Goal: Information Seeking & Learning: Check status

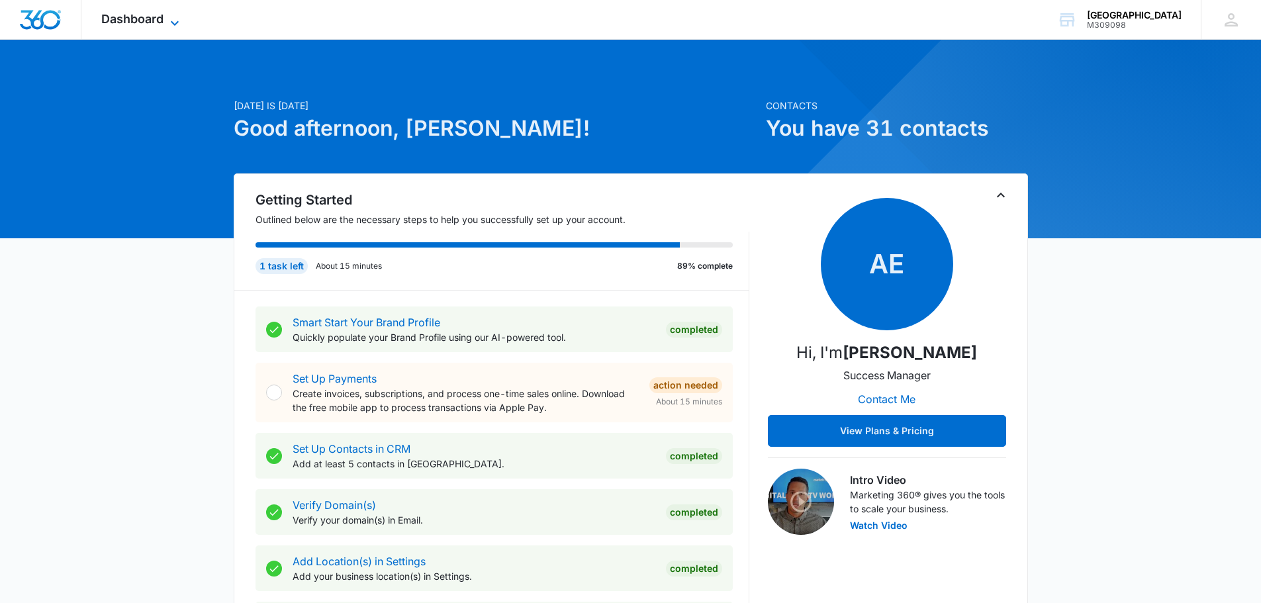
click at [141, 17] on span "Dashboard" at bounding box center [132, 19] width 62 height 14
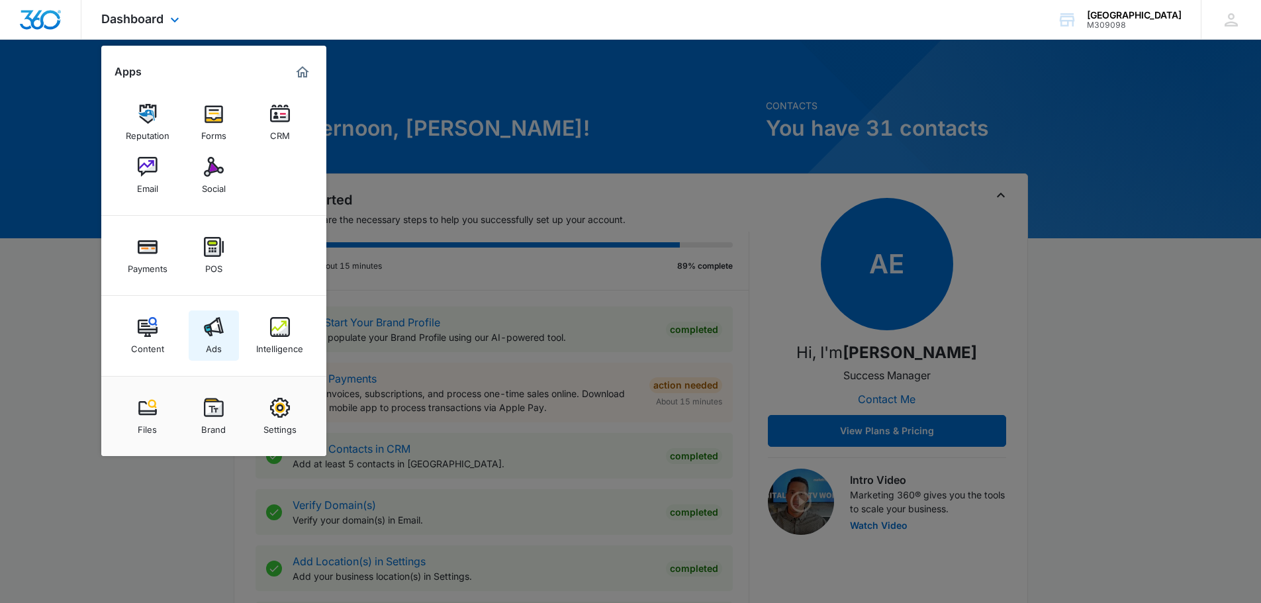
click at [218, 336] on img at bounding box center [214, 327] width 20 height 20
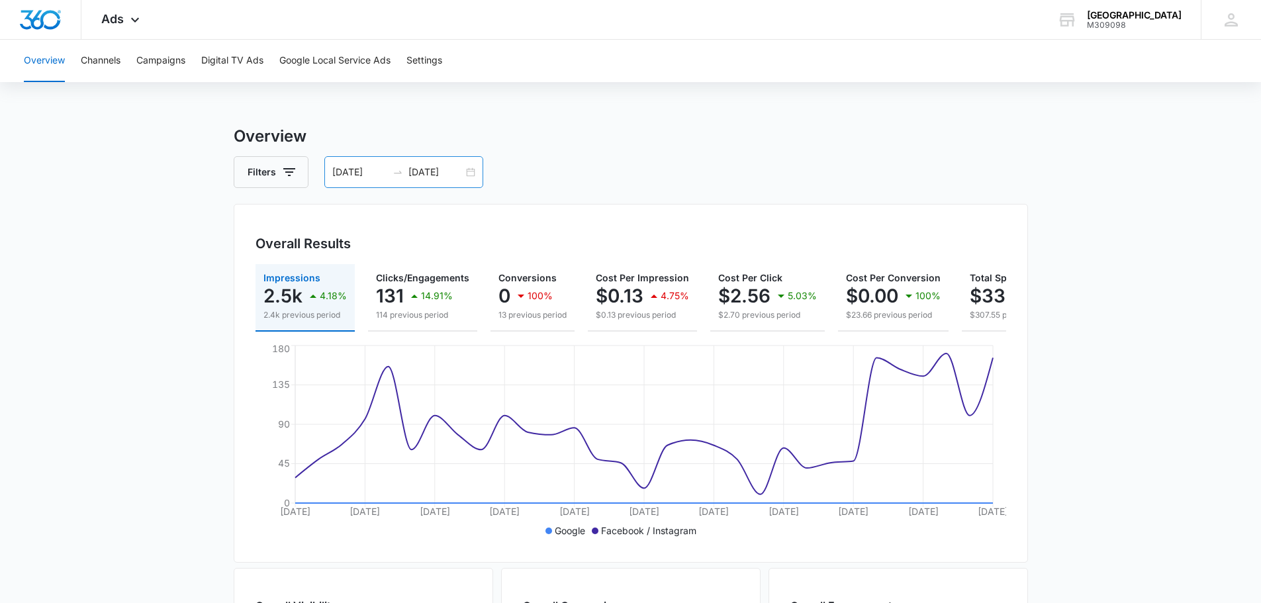
click at [474, 177] on div "[DATE] [DATE]" at bounding box center [403, 172] width 159 height 32
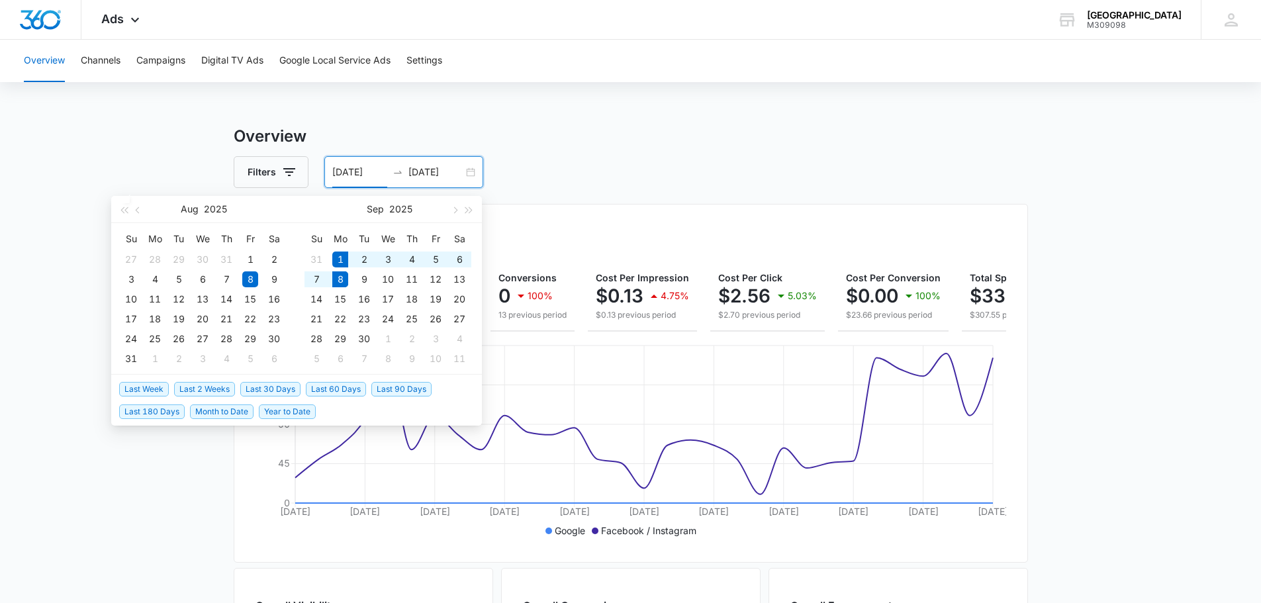
click at [234, 413] on span "Month to Date" at bounding box center [222, 411] width 64 height 15
type input "[DATE]"
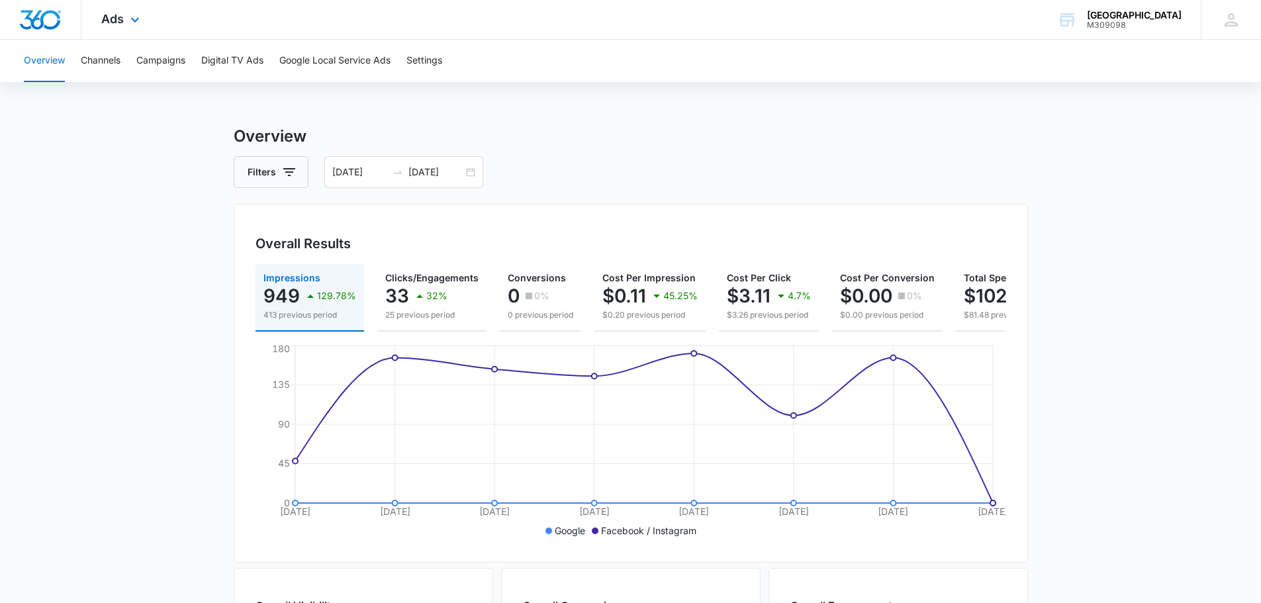
click at [124, 22] on div "Ads Apps Reputation Forms CRM Email Social Payments POS Content Ads Intelligenc…" at bounding box center [121, 19] width 81 height 39
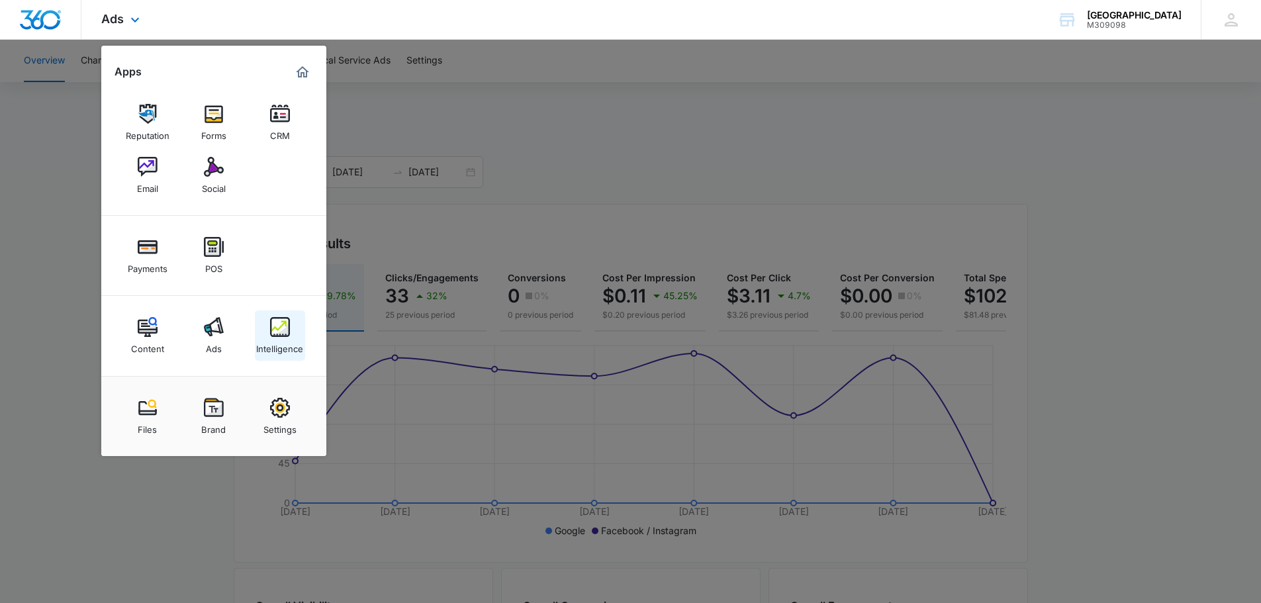
click at [288, 343] on div "Intelligence" at bounding box center [279, 345] width 47 height 17
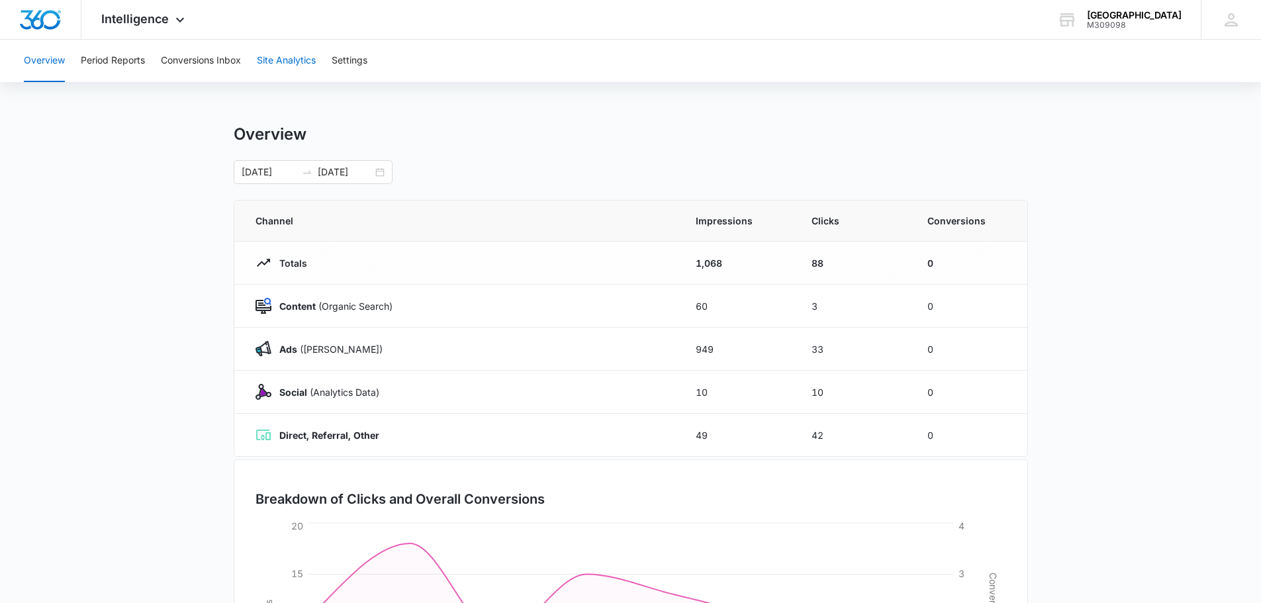
click at [288, 55] on button "Site Analytics" at bounding box center [286, 61] width 59 height 42
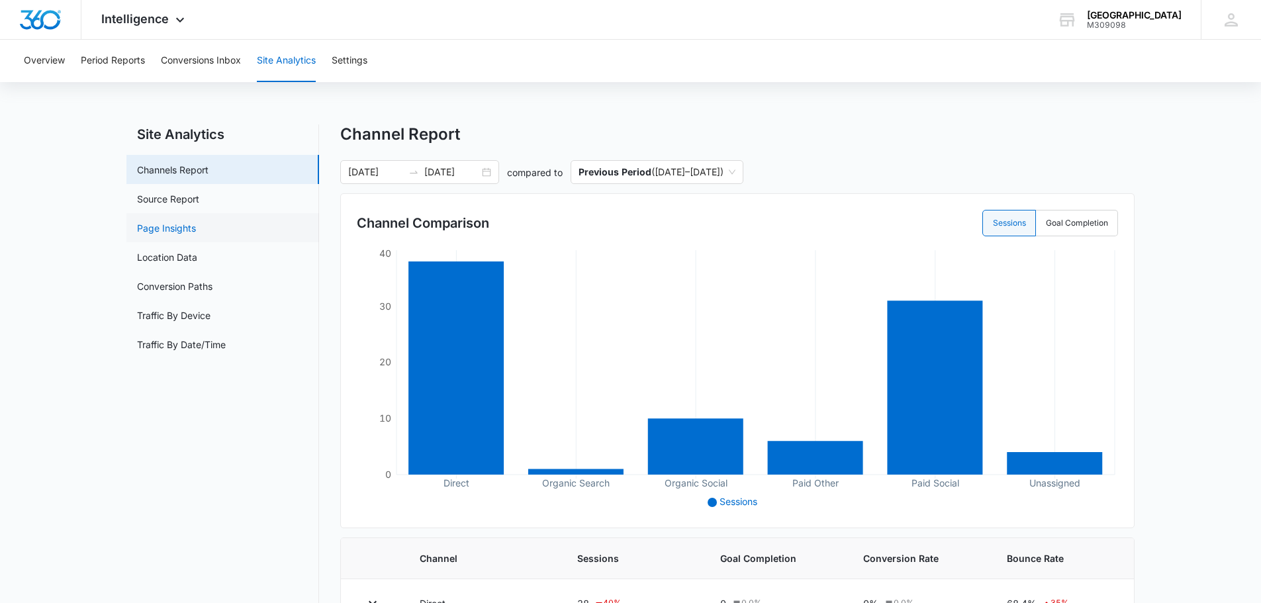
click at [194, 228] on link "Page Insights" at bounding box center [166, 228] width 59 height 14
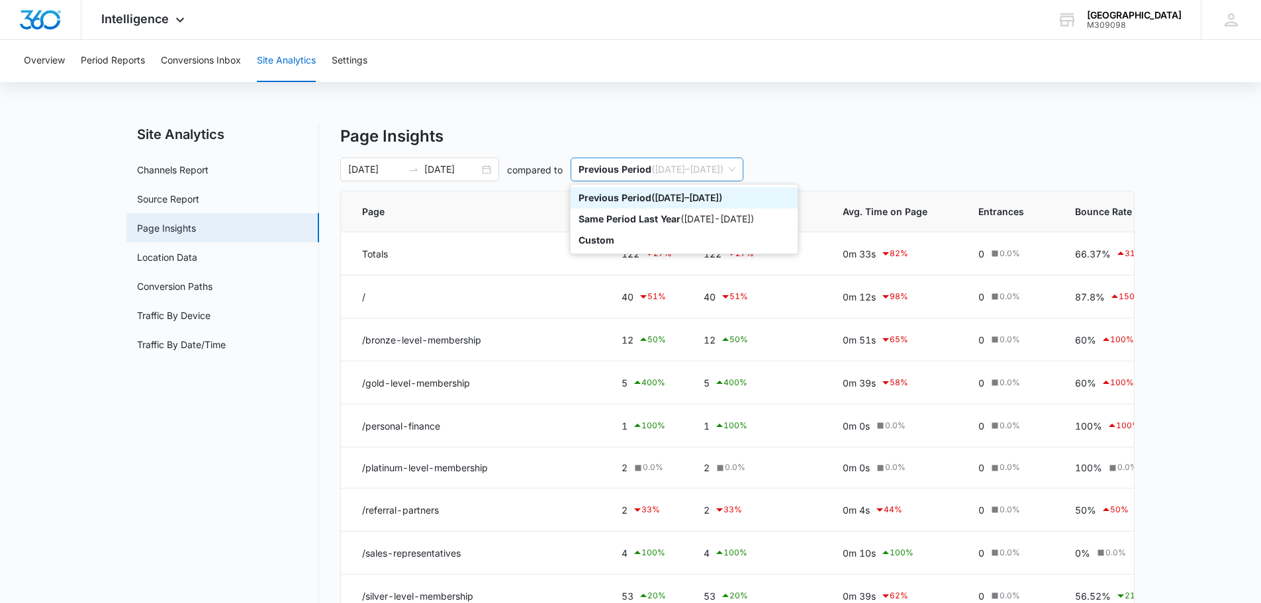
click at [735, 173] on span "Previous Period ( [DATE] – [DATE] )" at bounding box center [656, 169] width 157 height 22
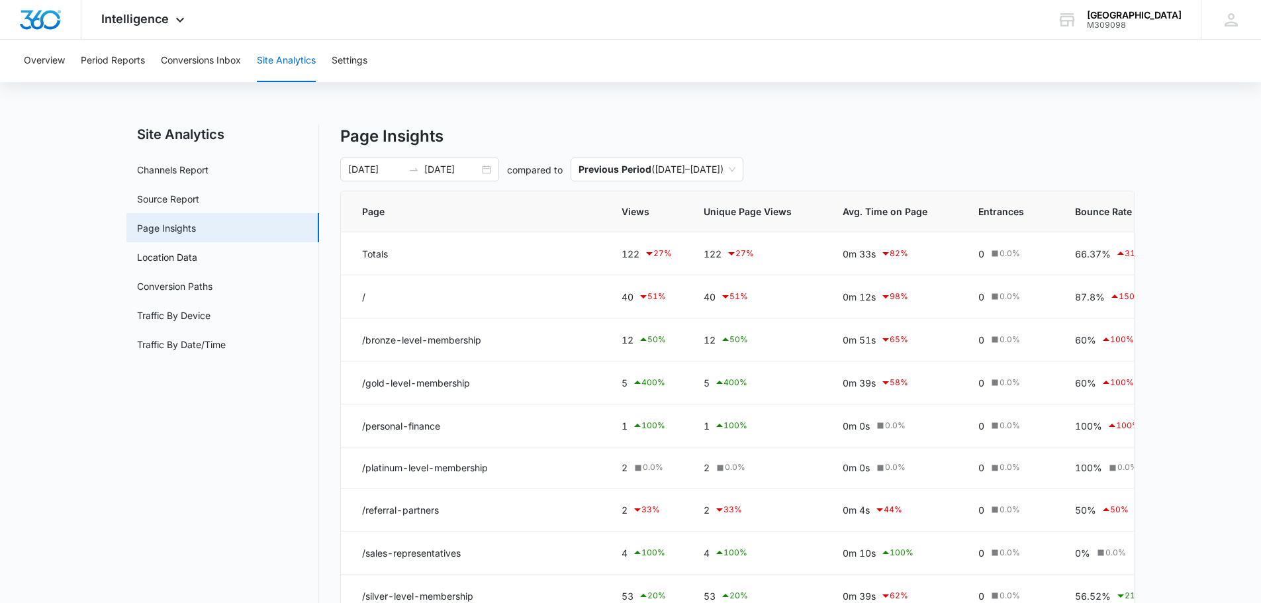
click at [837, 153] on div "Page Insights [DATE] [DATE] compared to Previous Period ( [DATE] – [DATE] ) Pag…" at bounding box center [737, 415] width 794 height 582
click at [492, 167] on div "[DATE] [DATE]" at bounding box center [419, 169] width 159 height 24
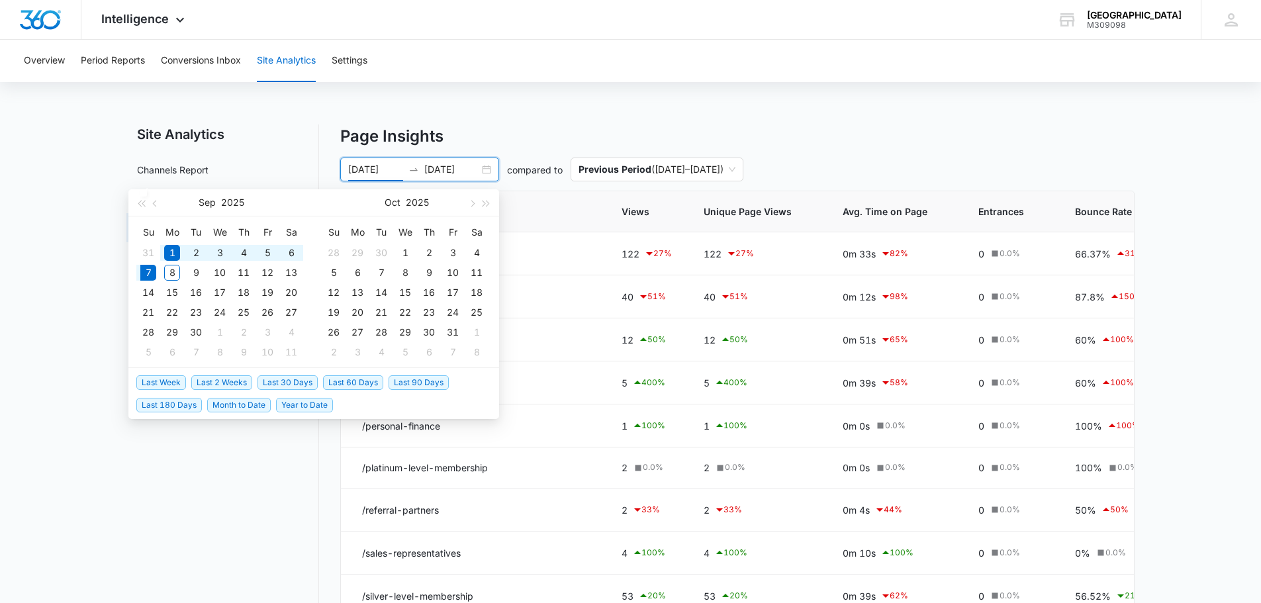
click at [302, 378] on span "Last 30 Days" at bounding box center [287, 382] width 60 height 15
type input "[DATE]"
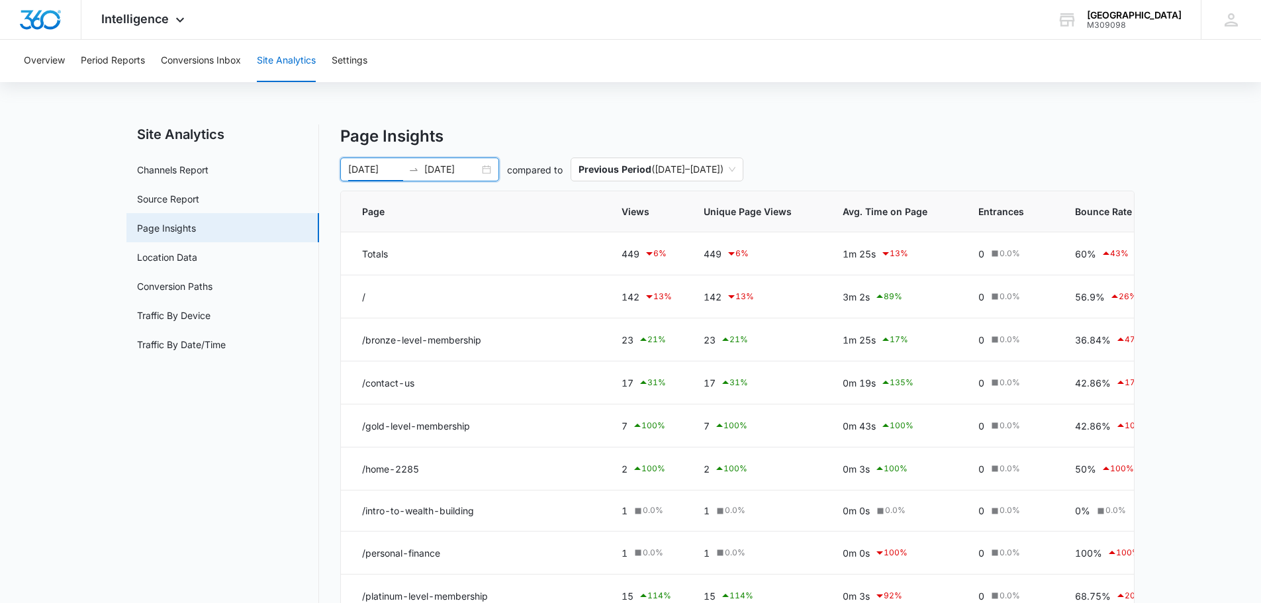
click at [330, 240] on div "Site Analytics Channels Report Source Report Page Insights Location Data Conver…" at bounding box center [630, 442] width 1008 height 636
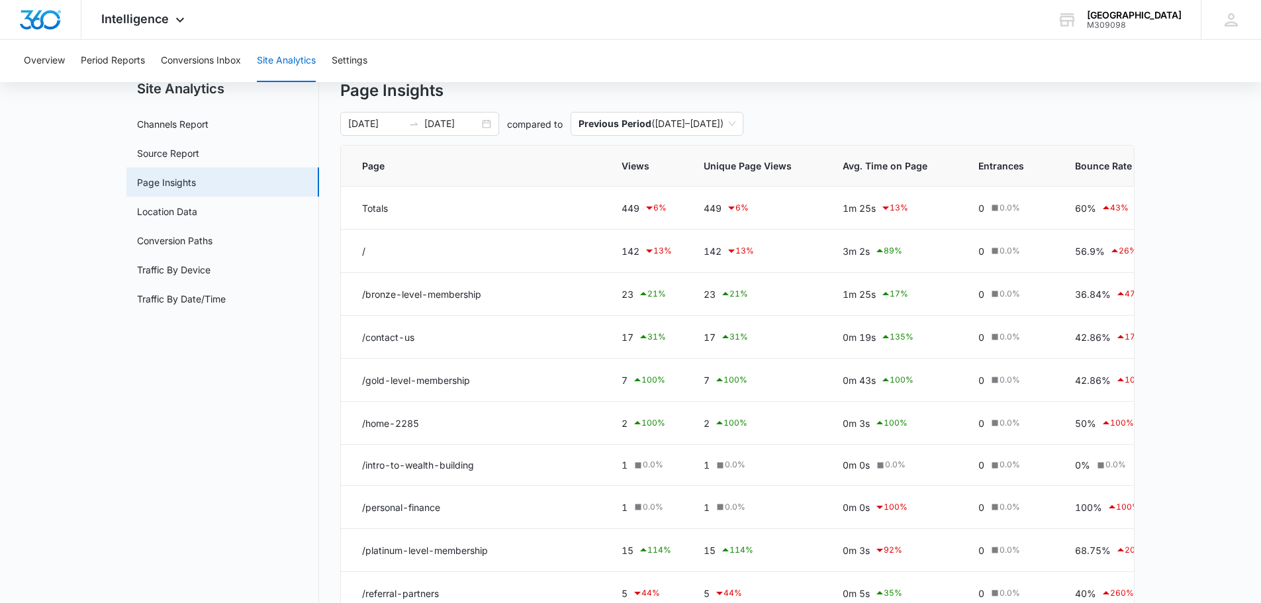
scroll to position [50, 0]
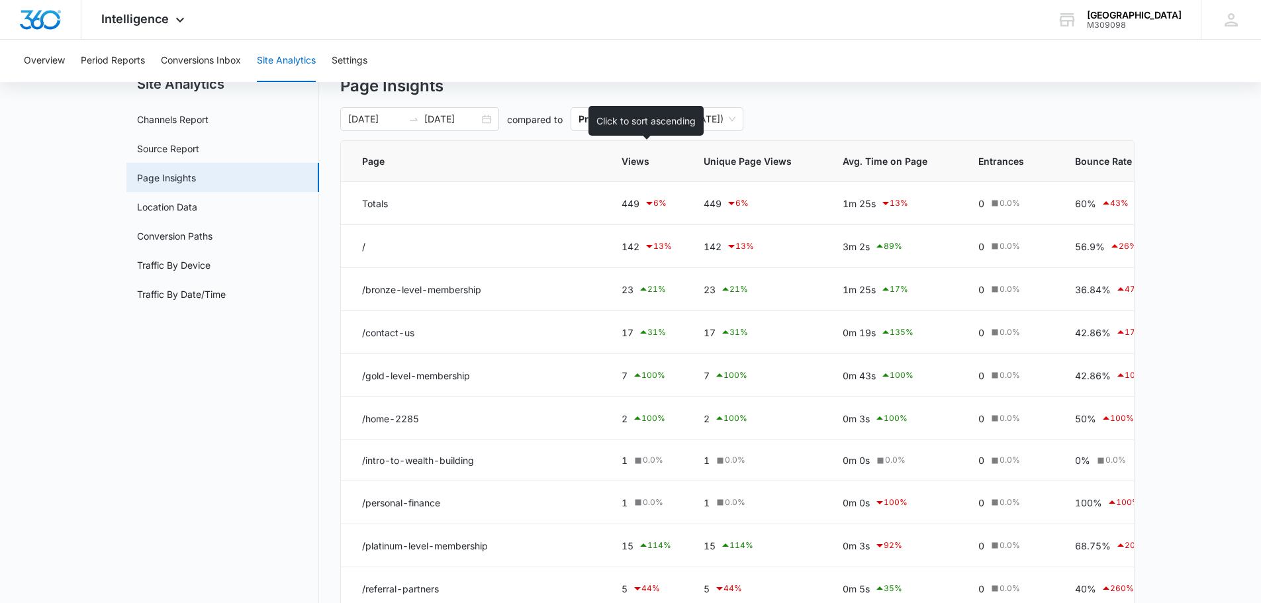
click at [635, 164] on span "Views" at bounding box center [636, 161] width 31 height 14
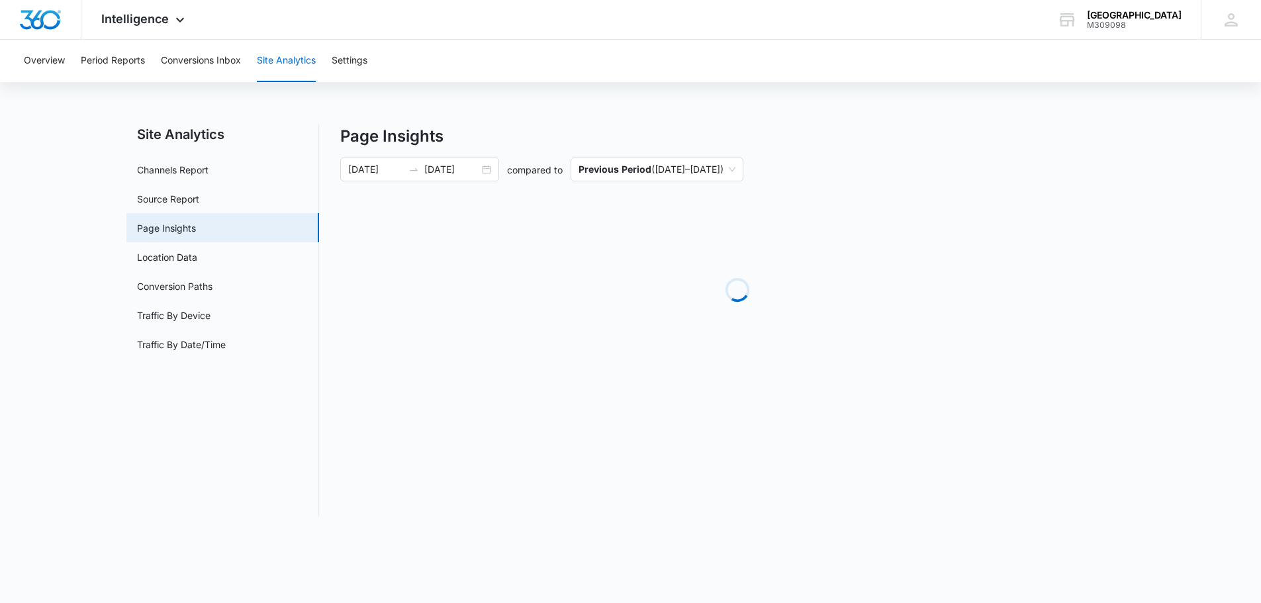
scroll to position [0, 0]
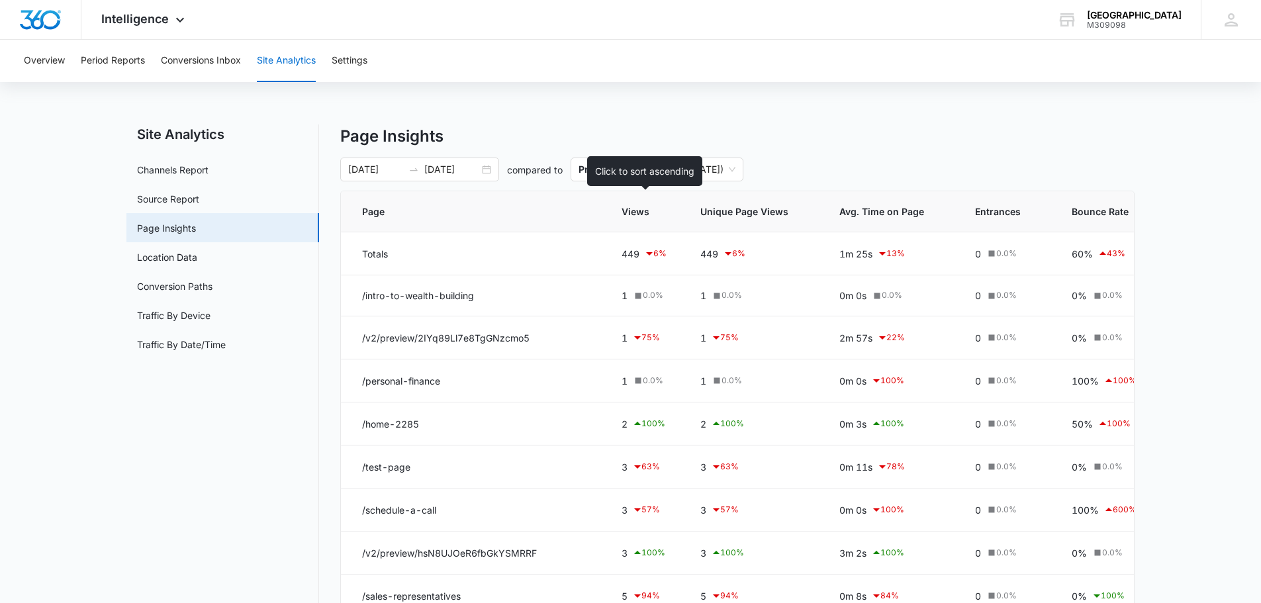
click at [631, 213] on span "Views" at bounding box center [635, 211] width 28 height 14
click at [647, 218] on th "Views" at bounding box center [645, 211] width 79 height 41
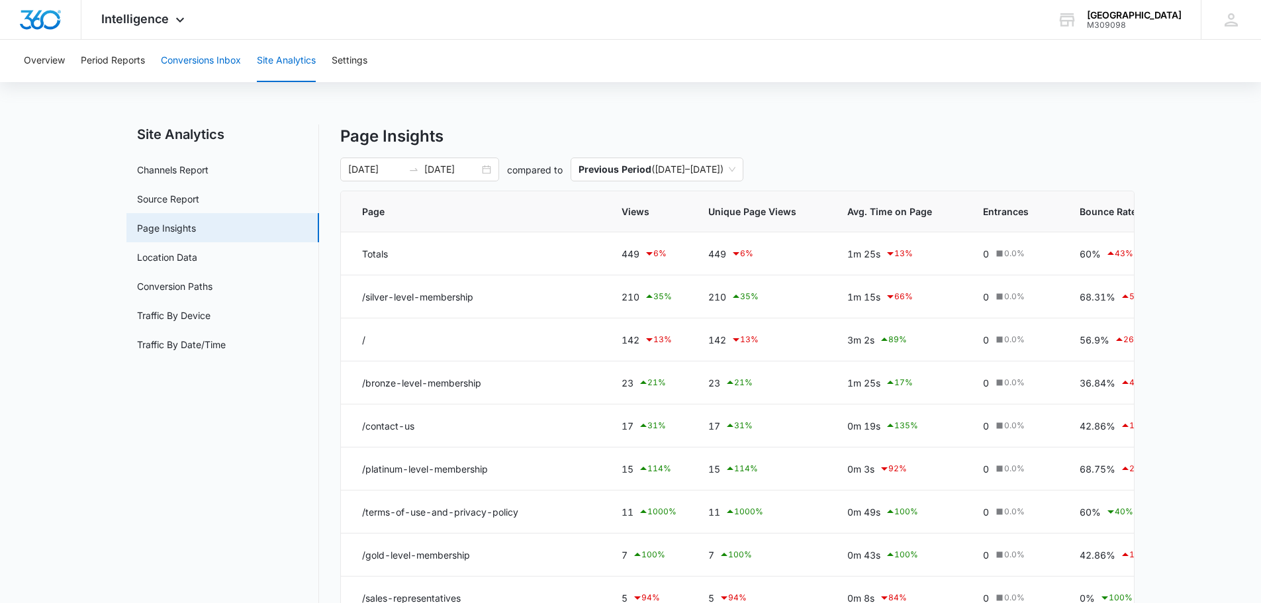
click at [194, 59] on button "Conversions Inbox" at bounding box center [201, 61] width 80 height 42
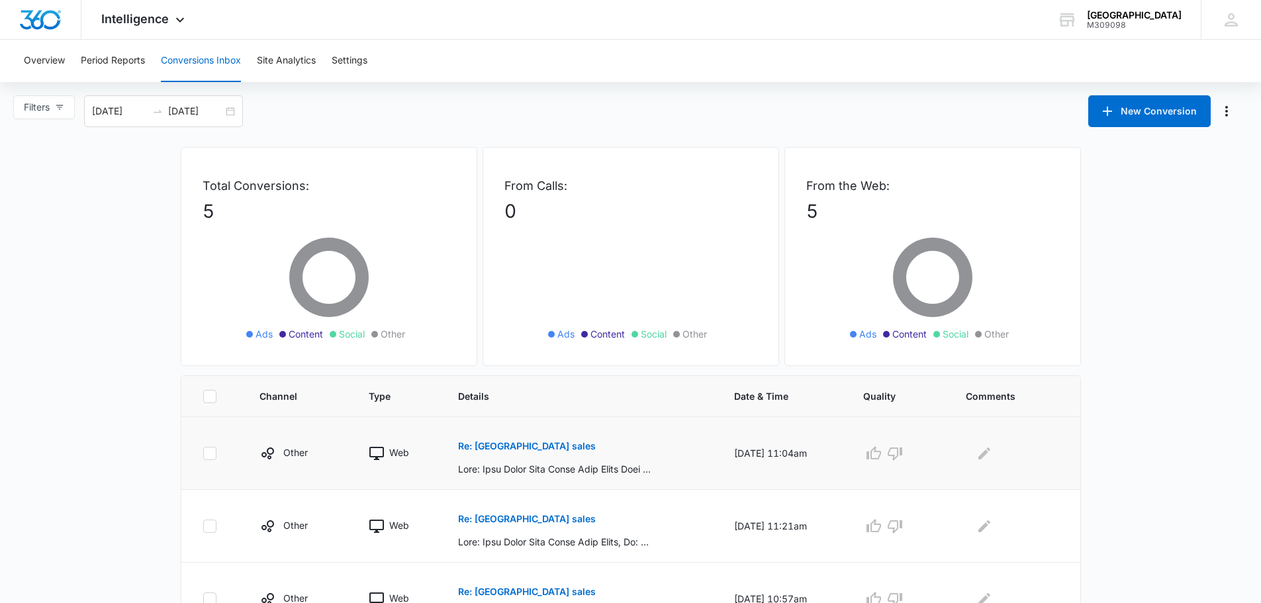
scroll to position [208, 0]
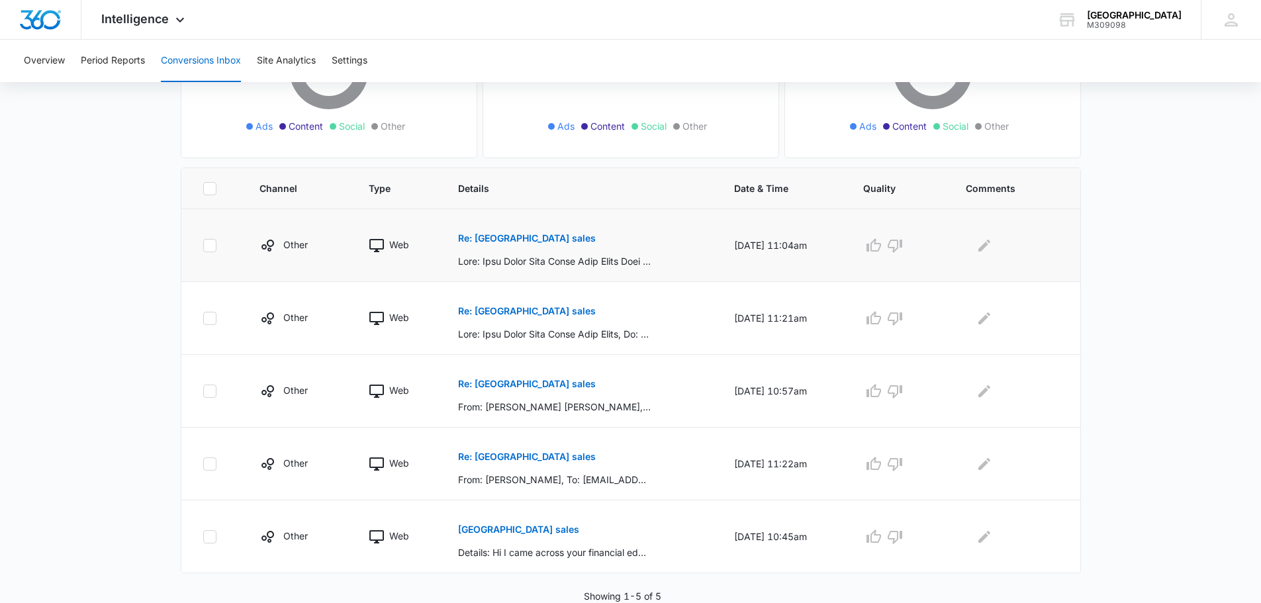
click at [568, 238] on p "Re: [GEOGRAPHIC_DATA] sales" at bounding box center [527, 238] width 138 height 9
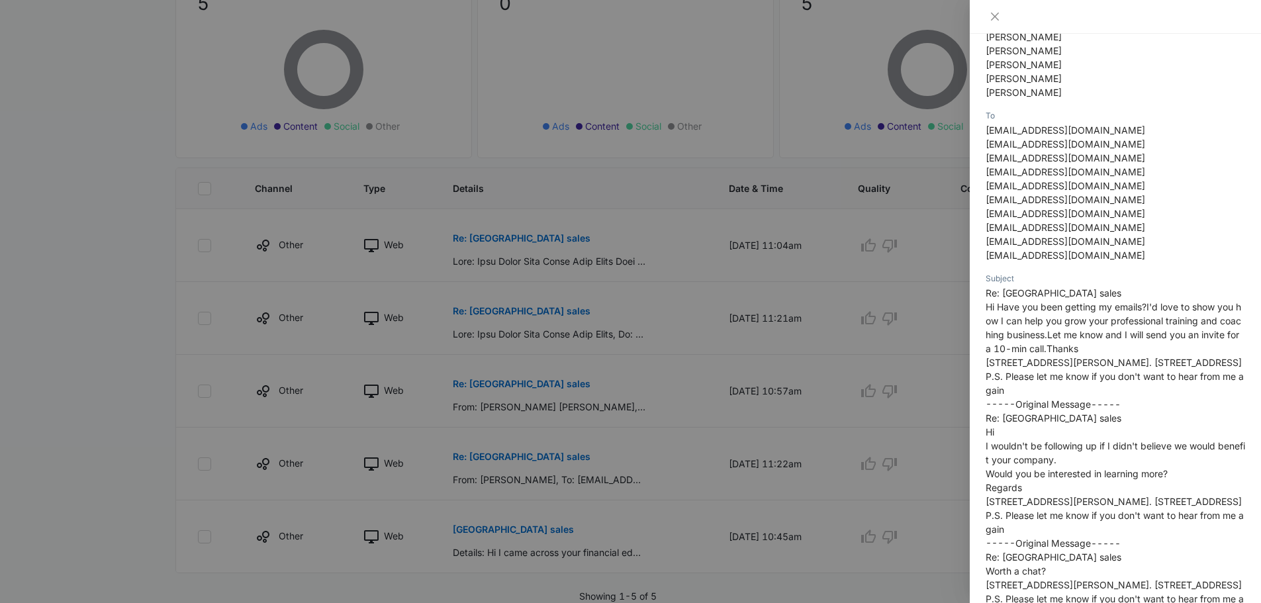
scroll to position [0, 0]
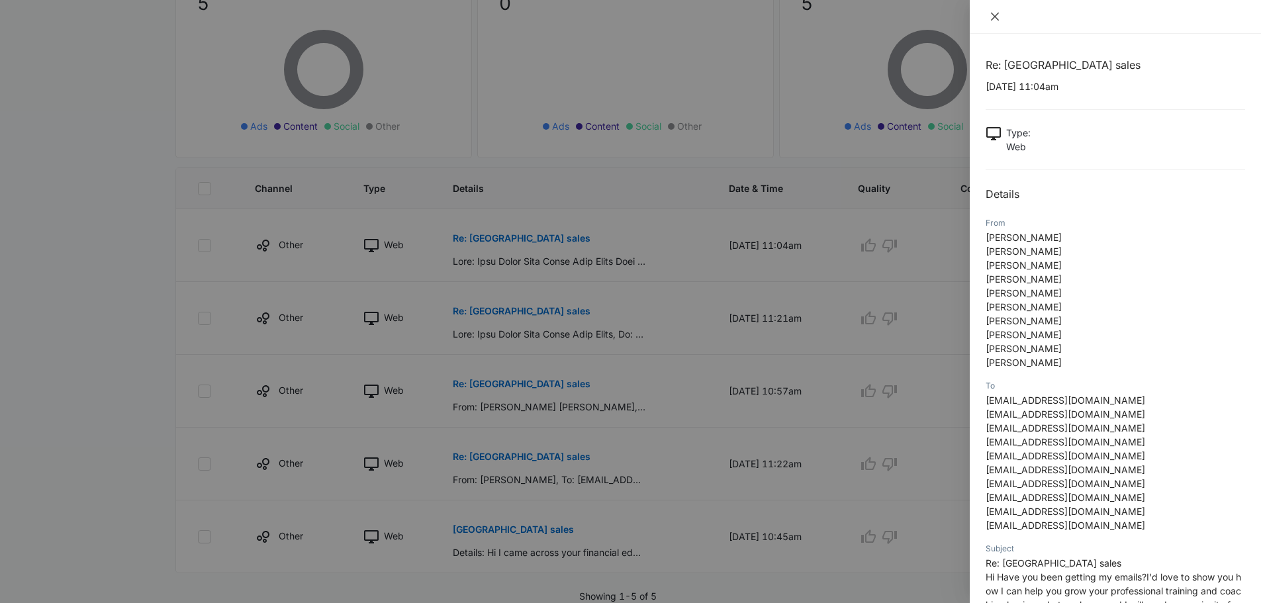
click at [996, 16] on icon "close" at bounding box center [995, 17] width 8 height 8
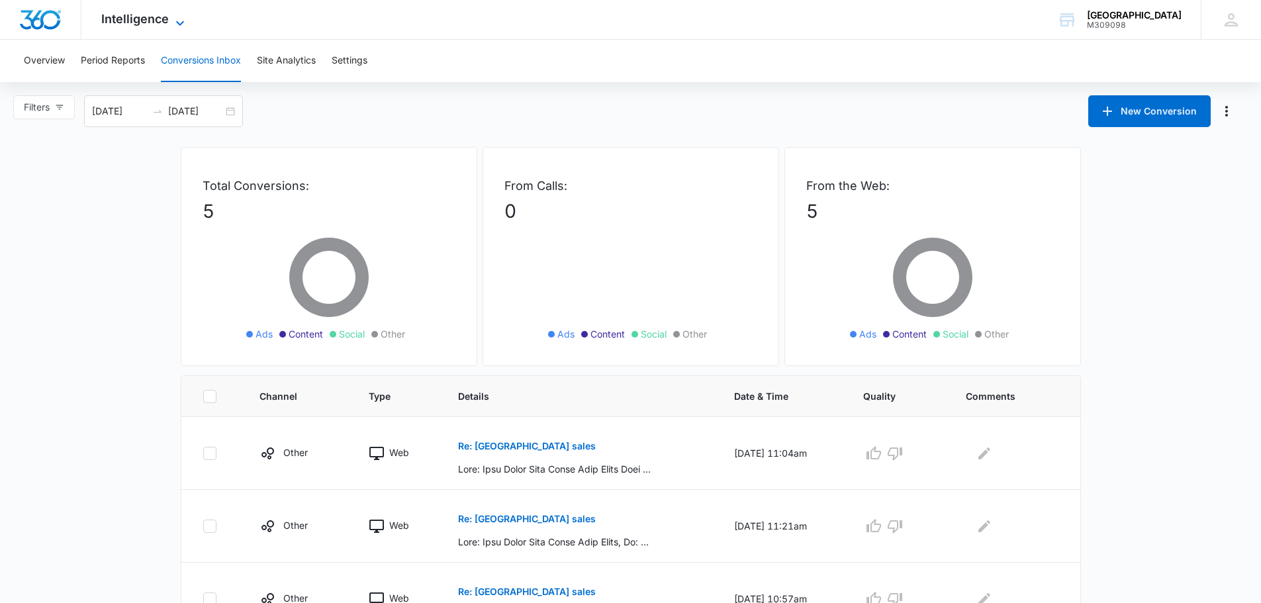
click at [167, 20] on span "Intelligence" at bounding box center [134, 19] width 67 height 14
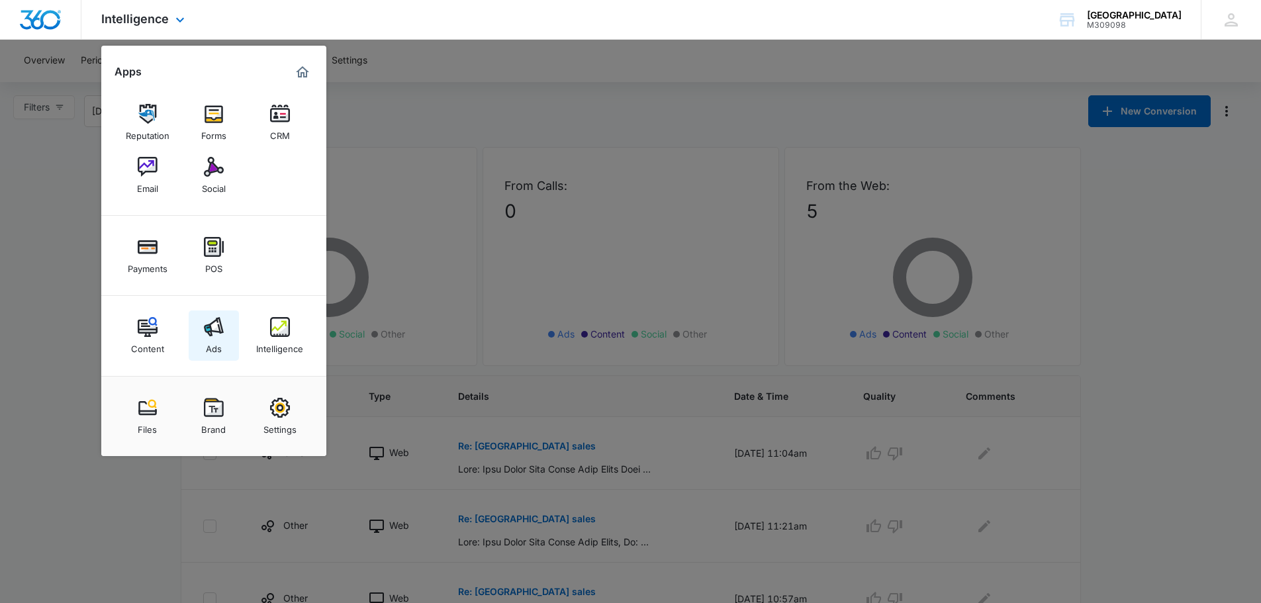
click at [208, 328] on img at bounding box center [214, 327] width 20 height 20
